Goal: Download file/media

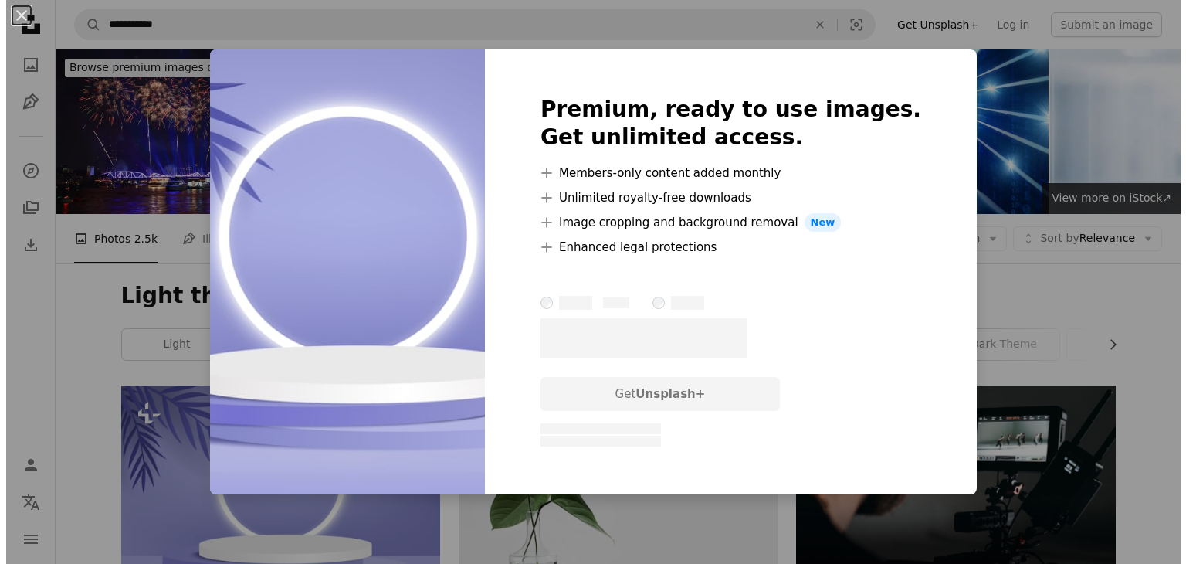
scroll to position [67, 0]
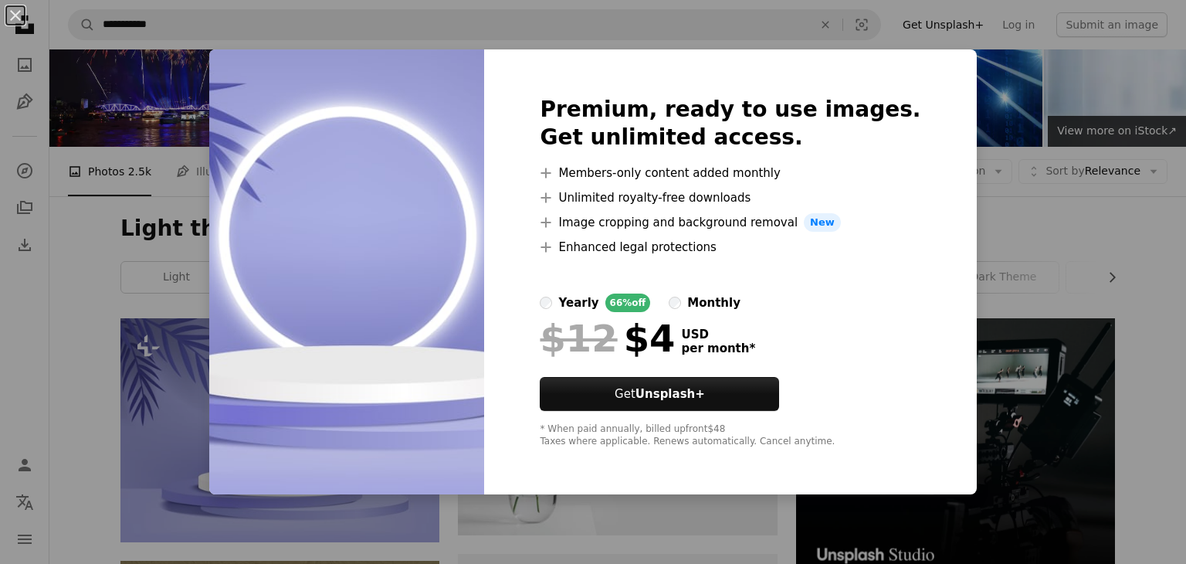
click at [426, 371] on img at bounding box center [346, 271] width 275 height 445
click at [168, 419] on div "An X shape Premium, ready to use images. Get unlimited access. A plus sign Memb…" at bounding box center [593, 282] width 1186 height 564
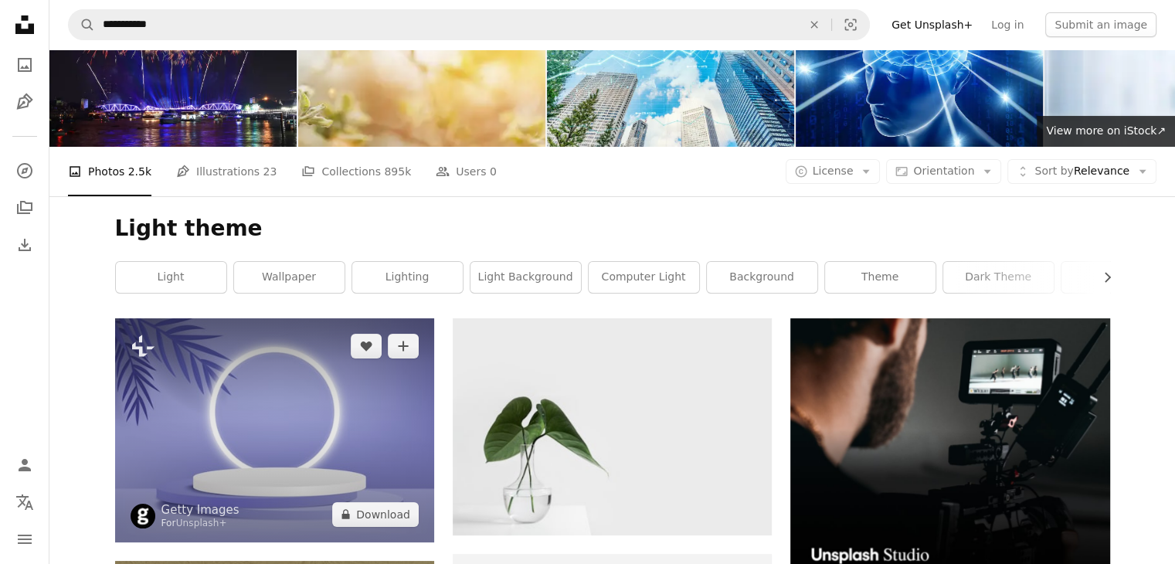
click at [168, 419] on img at bounding box center [274, 429] width 319 height 223
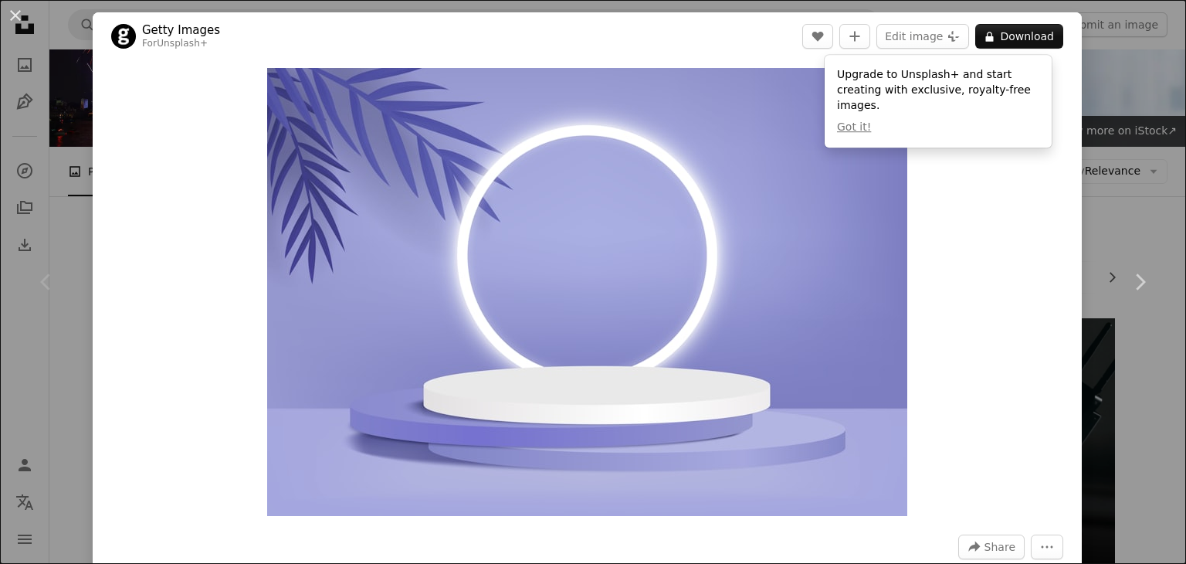
click at [989, 165] on div "Zoom in" at bounding box center [587, 291] width 989 height 463
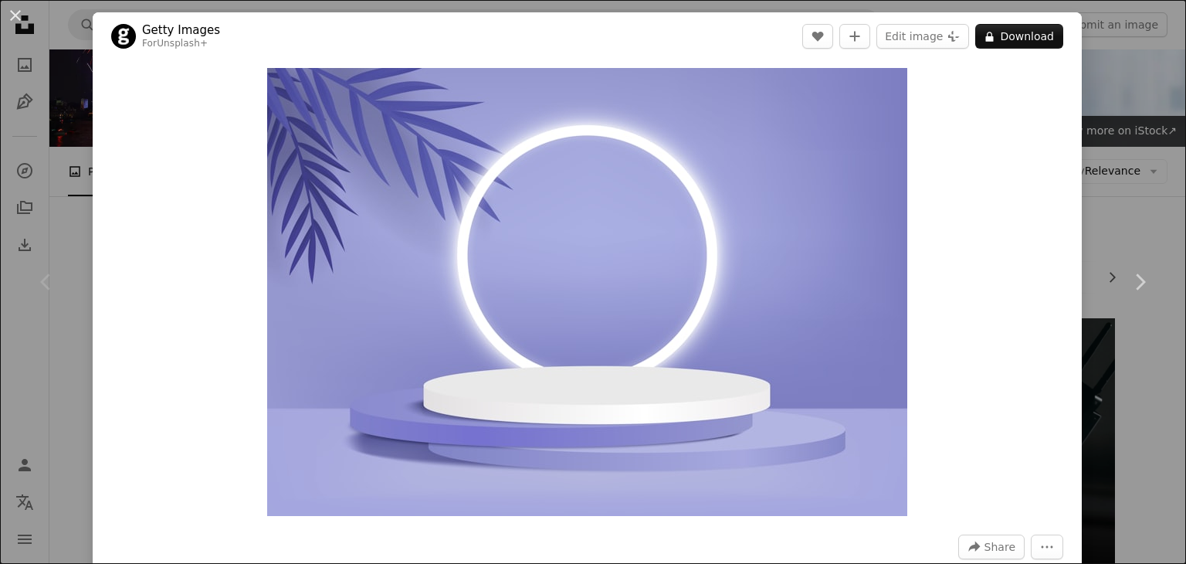
click at [1067, 32] on header "Getty Images For Unsplash+ A heart A plus sign Edit image Plus sign for Unsplas…" at bounding box center [587, 36] width 989 height 48
